Goal: Register for event/course

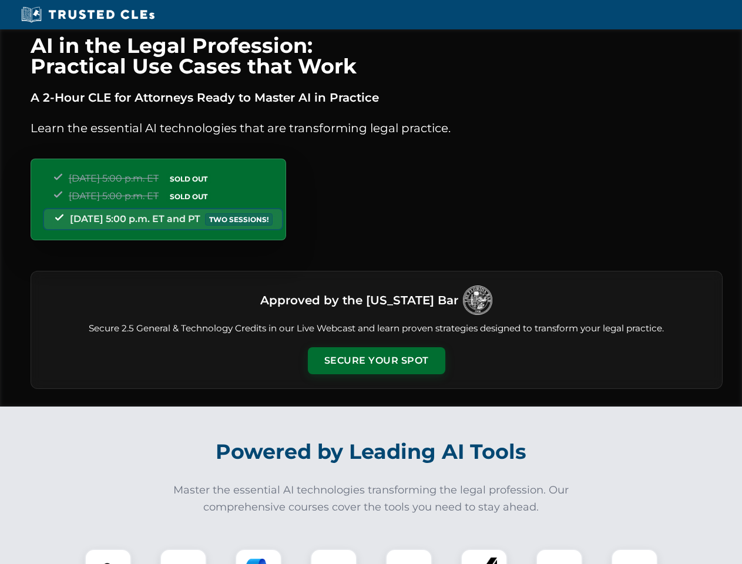
click at [376, 361] on button "Secure Your Spot" at bounding box center [376, 360] width 137 height 27
click at [108, 556] on img at bounding box center [108, 572] width 34 height 34
click at [183, 556] on div at bounding box center [183, 572] width 47 height 47
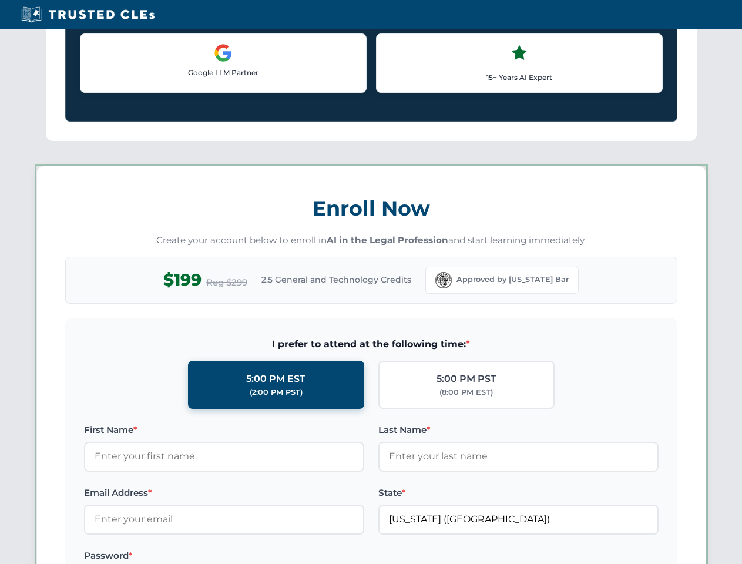
click at [334, 556] on label "Password *" at bounding box center [224, 556] width 280 height 14
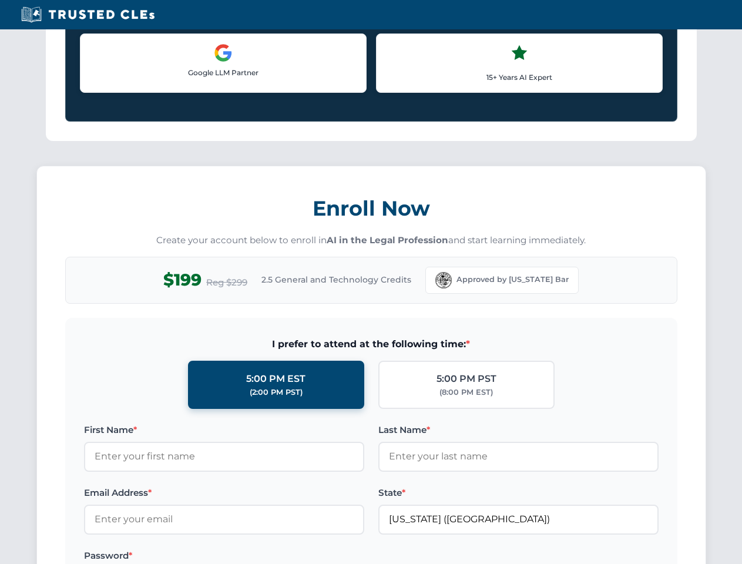
scroll to position [1153, 0]
